Goal: Contribute content: Add original content to the website for others to see

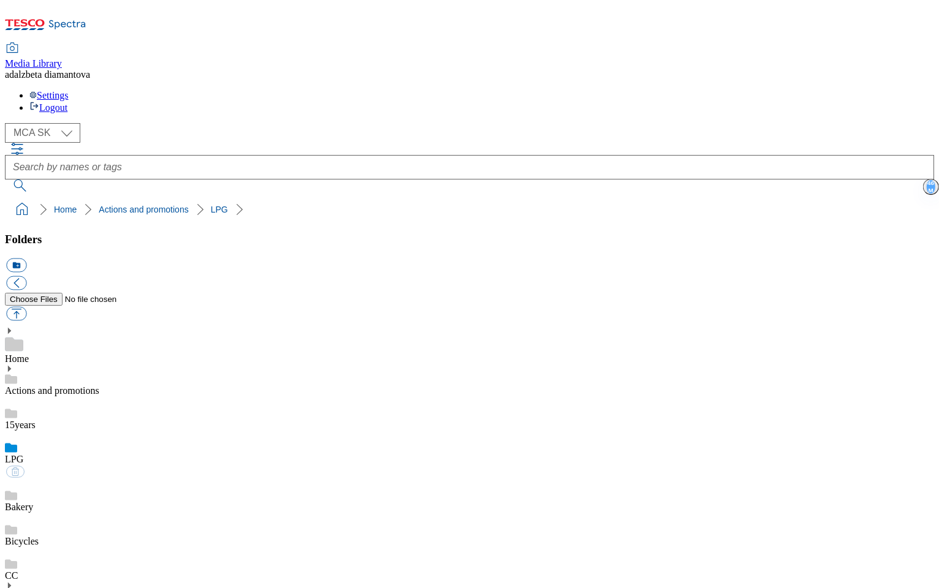
scroll to position [979, 0]
click at [78, 123] on select "MCA CZ MCA HU MCA SK" at bounding box center [42, 133] width 75 height 20
select select "flare-mca-hu"
click at [9, 123] on select "MCA CZ MCA HU MCA SK" at bounding box center [42, 133] width 75 height 20
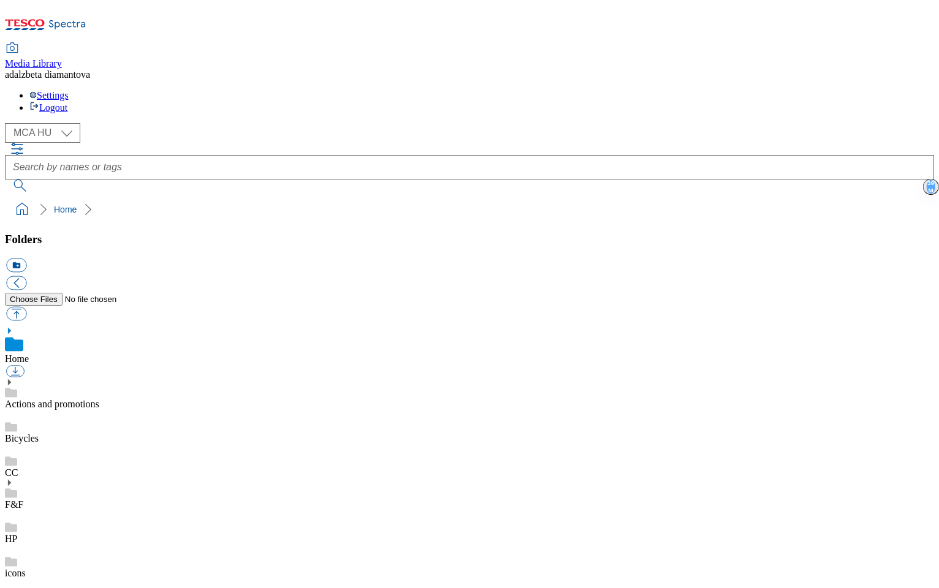
select select "flare-mca-hu"
click at [13, 378] on icon at bounding box center [9, 382] width 9 height 9
click at [11, 379] on use at bounding box center [9, 382] width 3 height 6
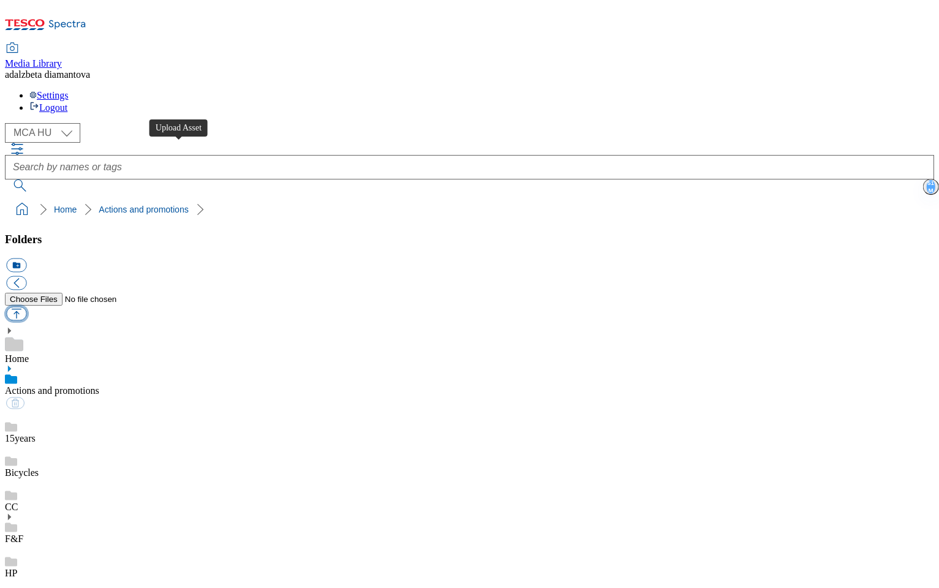
click at [26, 307] on button "button" at bounding box center [16, 314] width 20 height 14
type input "C:\fakepath\hu-wk33-ac-e-matrica.png"
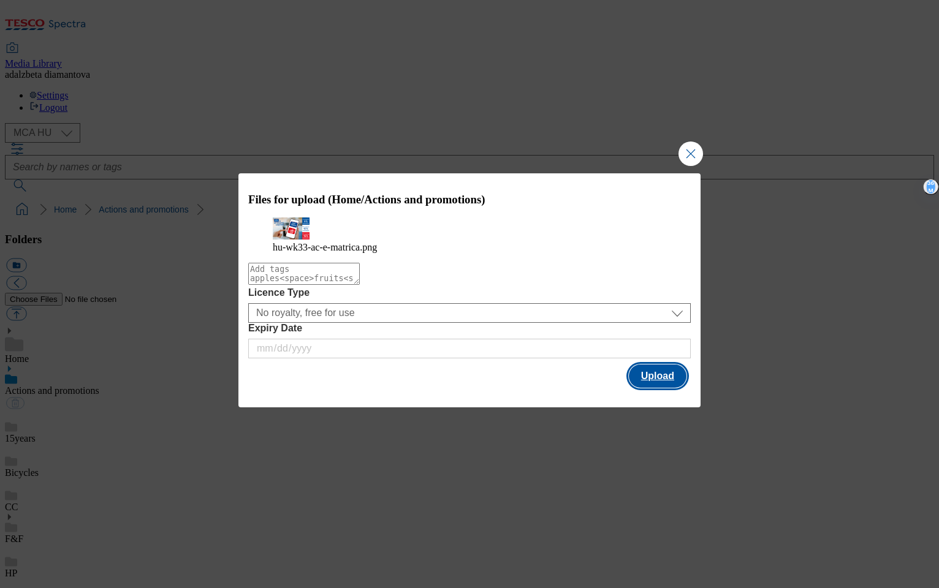
click at [651, 386] on button "Upload" at bounding box center [658, 376] width 58 height 23
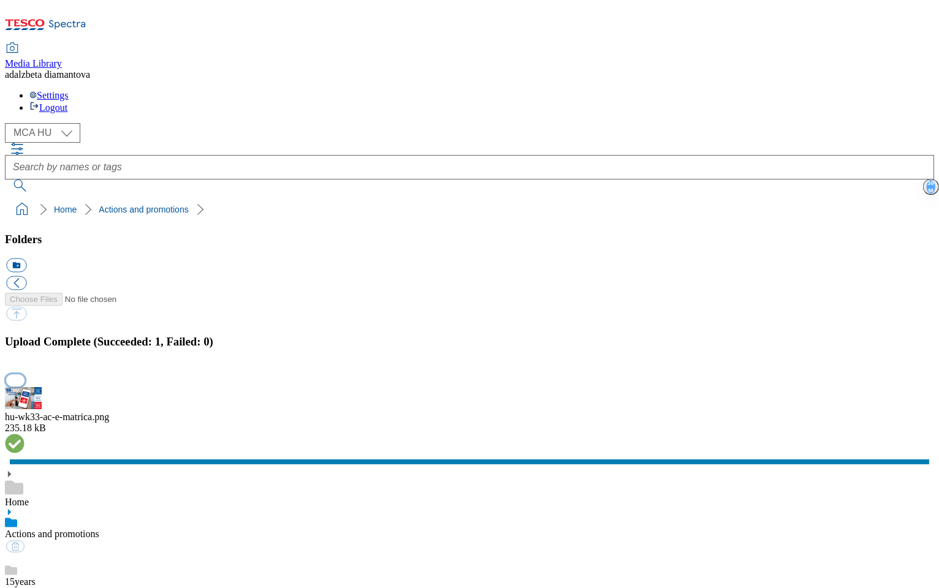
click at [25, 374] on button "button" at bounding box center [15, 380] width 18 height 12
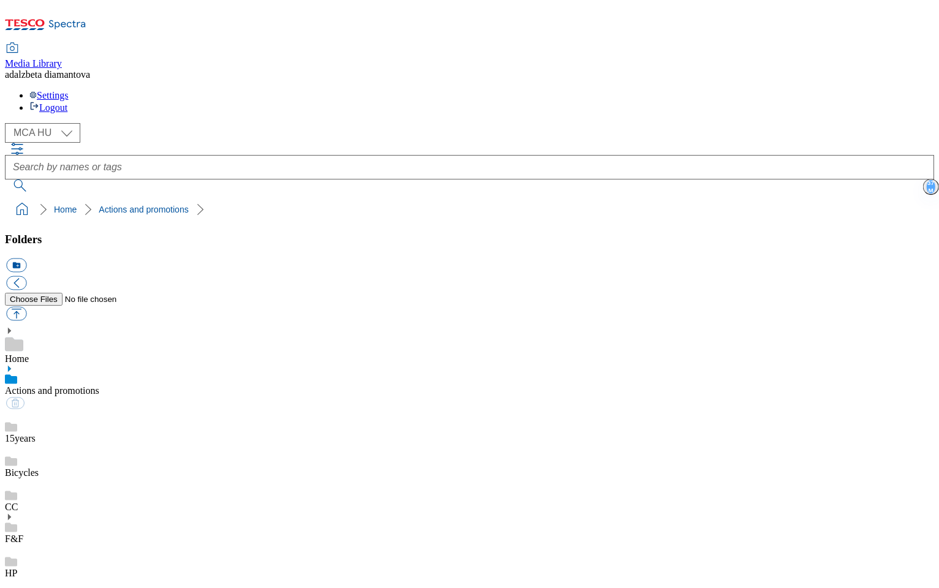
scroll to position [331, 0]
click at [88, 444] on div "Bicycles" at bounding box center [469, 461] width 929 height 34
click at [83, 385] on link "Actions and promotions" at bounding box center [52, 390] width 94 height 10
drag, startPoint x: 292, startPoint y: 336, endPoint x: 369, endPoint y: 225, distance: 135.1
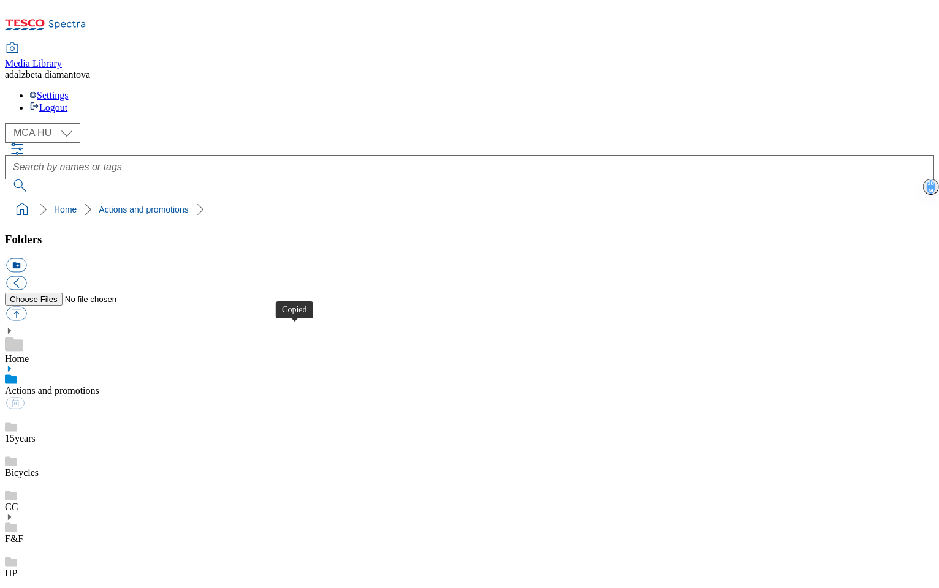
click at [17, 568] on link "HP" at bounding box center [11, 573] width 12 height 10
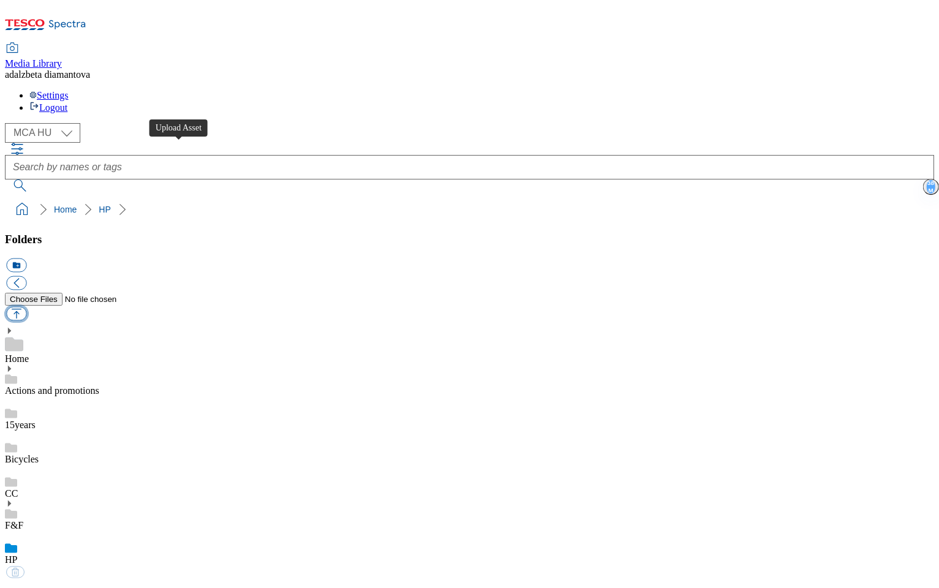
click at [26, 307] on button "button" at bounding box center [16, 314] width 20 height 14
type input "C:\fakepath\hu-wk33-ac-kivalo-alapanyagok.png"
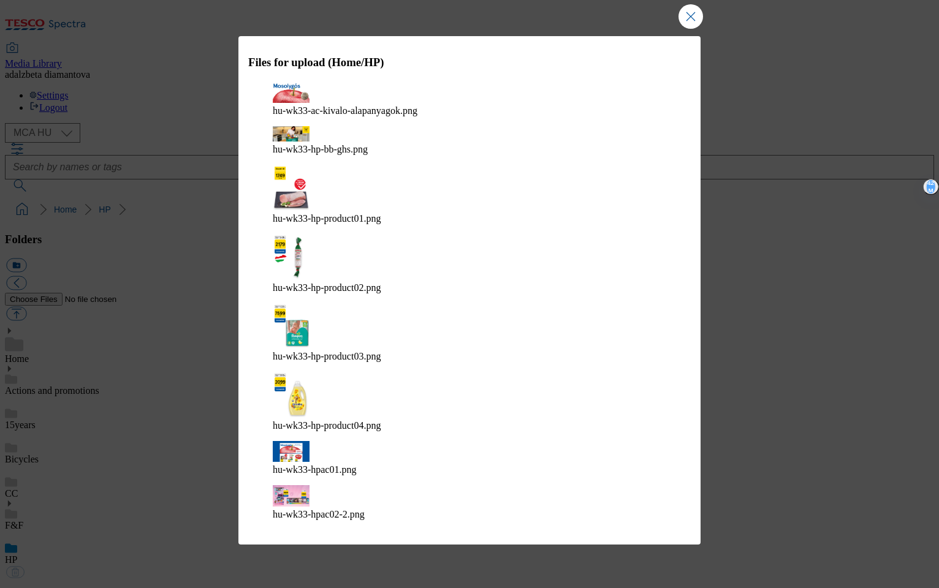
click at [688, 424] on div "Files for upload (Home/HP) hu-wk33-ac-kivalo-alapanyagok.png hu-wk33-hp-bb-ghs.…" at bounding box center [469, 281] width 462 height 491
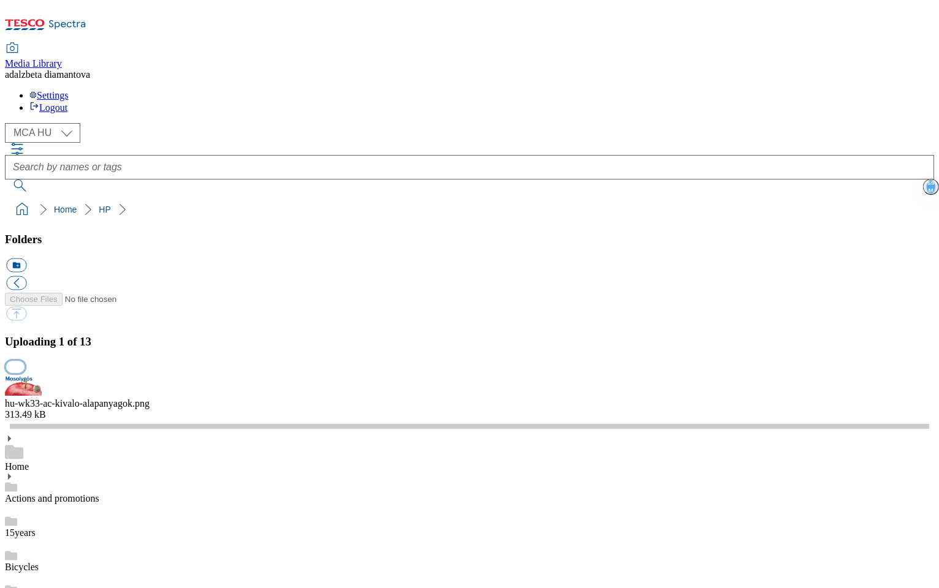
click at [25, 361] on button "button" at bounding box center [15, 367] width 18 height 12
click at [25, 373] on button "button" at bounding box center [15, 367] width 18 height 12
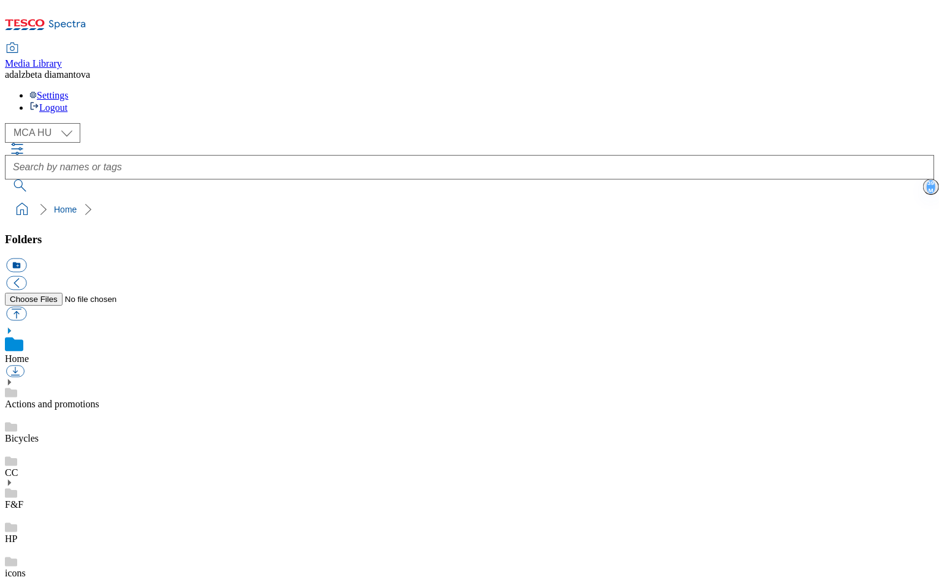
select select "flare-mca-hu"
click at [17, 523] on use at bounding box center [11, 527] width 12 height 9
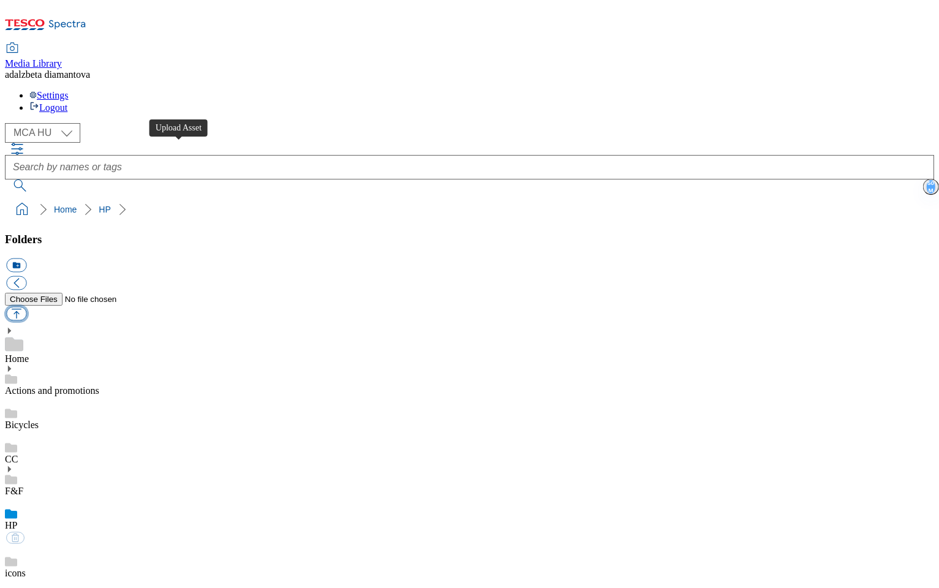
click at [26, 307] on button "button" at bounding box center [16, 314] width 20 height 14
type input "C:\fakepath\hu-wk33-ac-kivalo-alapanyagok.png"
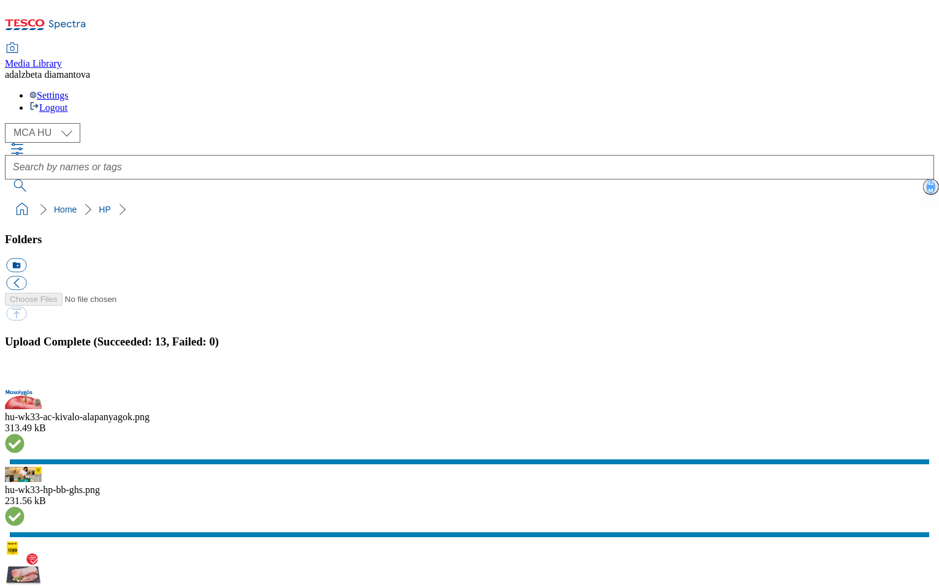
click at [25, 374] on button "button" at bounding box center [15, 380] width 18 height 12
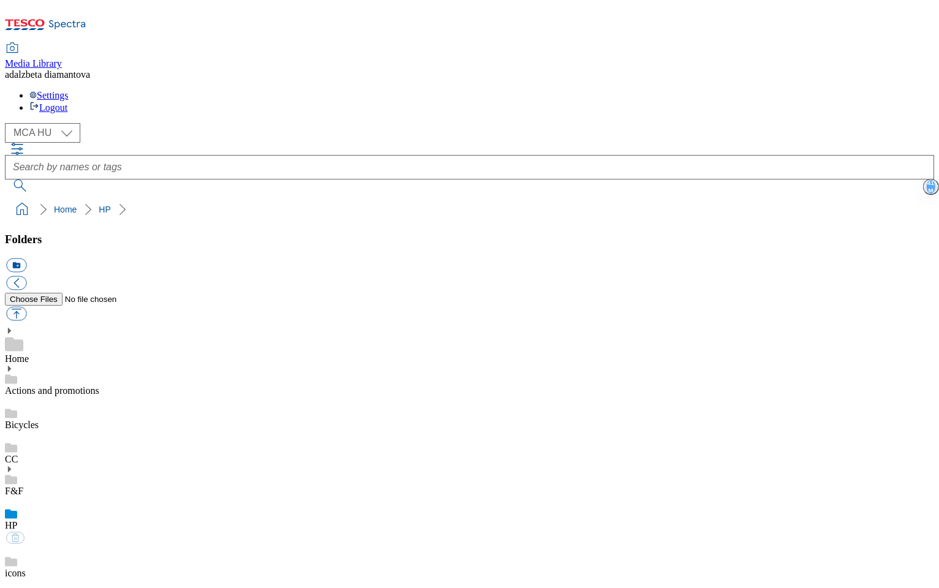
drag, startPoint x: 79, startPoint y: 256, endPoint x: 78, endPoint y: 271, distance: 15.4
click at [79, 465] on div "F&F" at bounding box center [469, 481] width 929 height 32
click at [66, 510] on div "HP" at bounding box center [469, 527] width 929 height 34
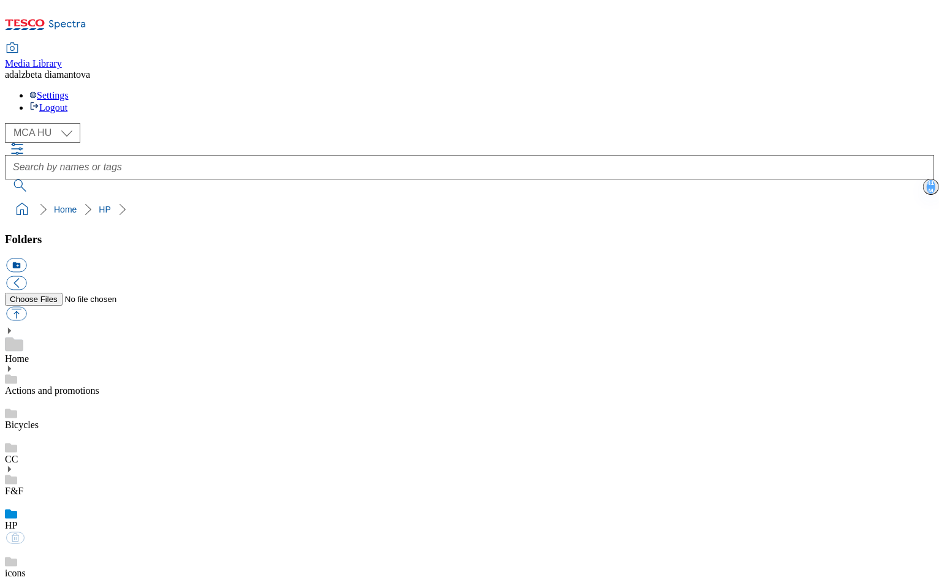
scroll to position [0, 0]
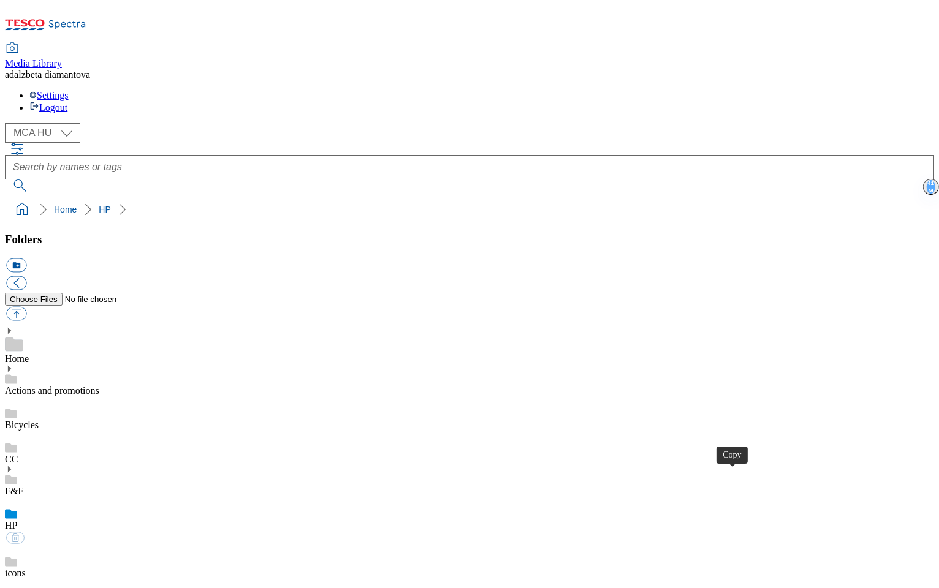
checkbox input "true"
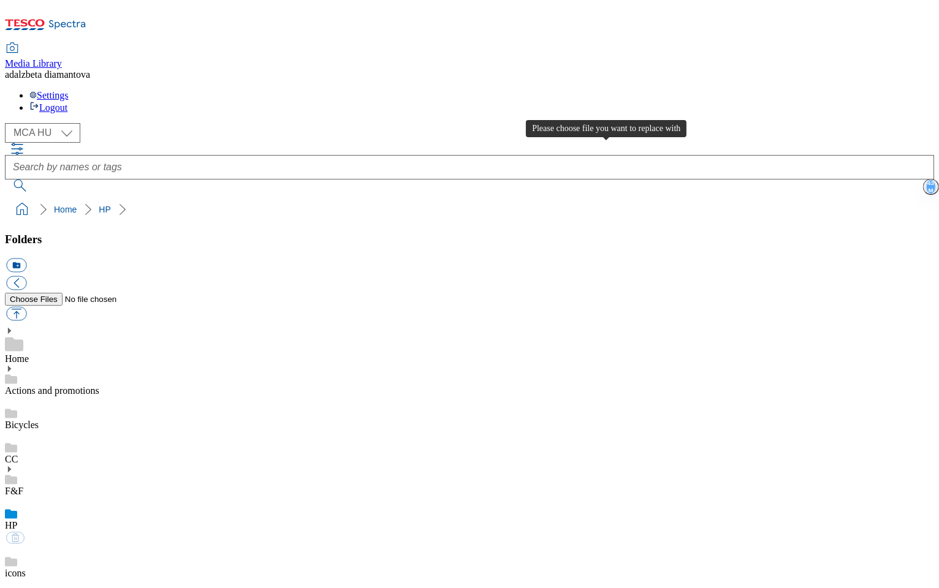
type input "C:\fakepath\hu-wk33-hpac02.png"
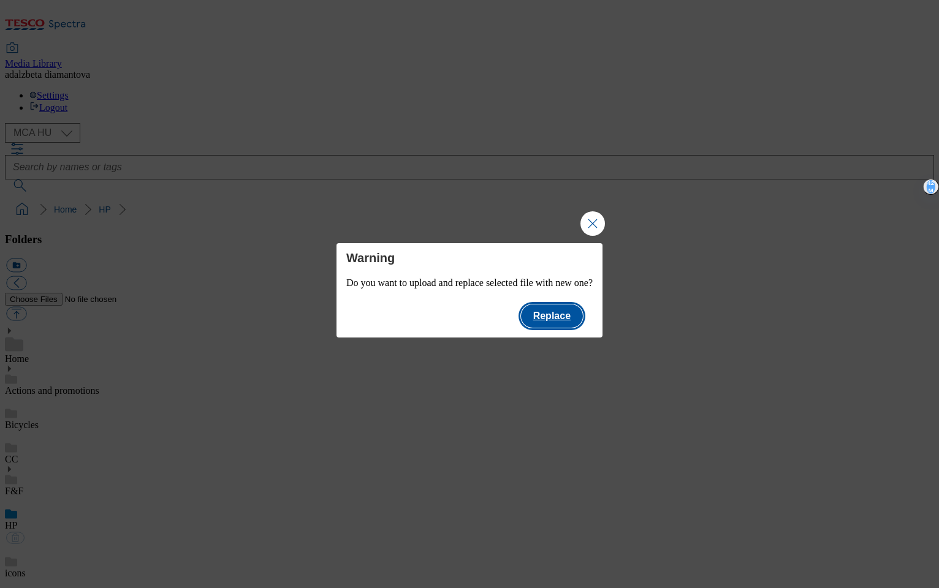
click at [568, 319] on button "Replace" at bounding box center [552, 316] width 62 height 23
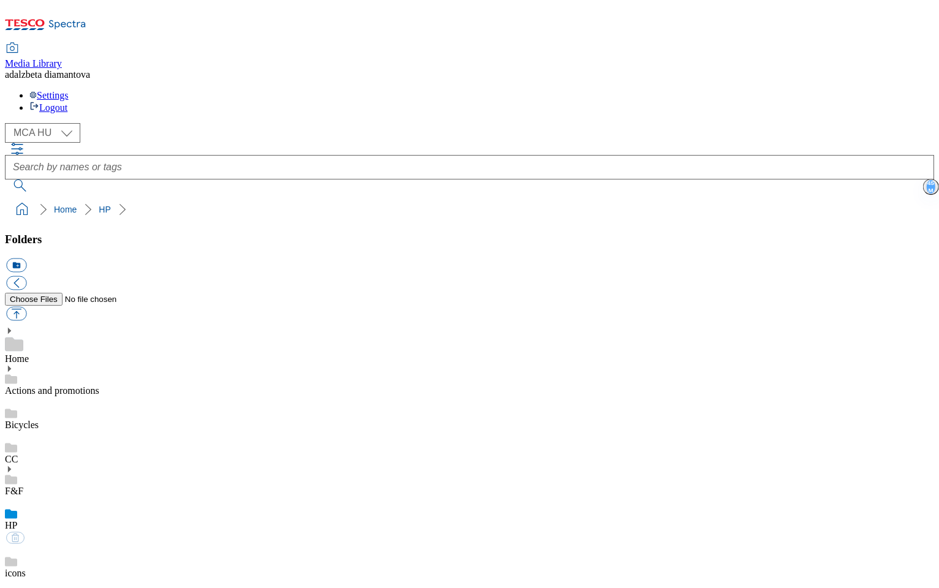
checkbox input "false"
